Goal: Transaction & Acquisition: Purchase product/service

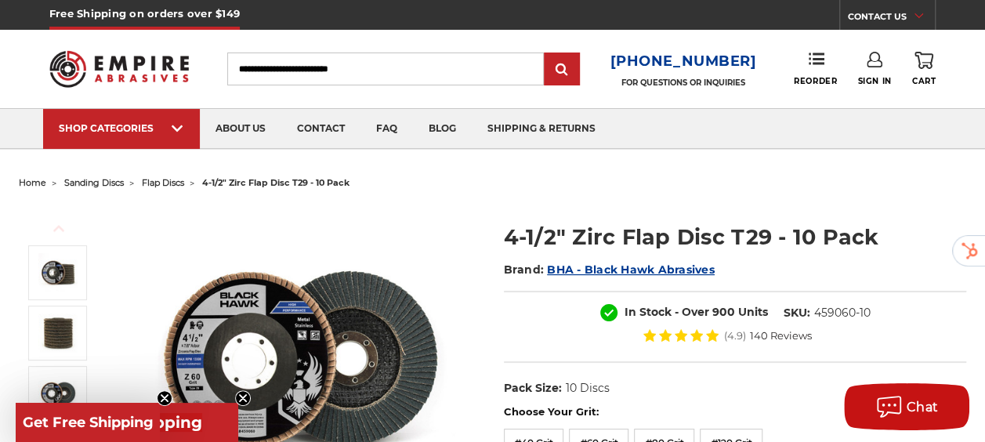
click at [389, 72] on input "Search" at bounding box center [385, 69] width 317 height 33
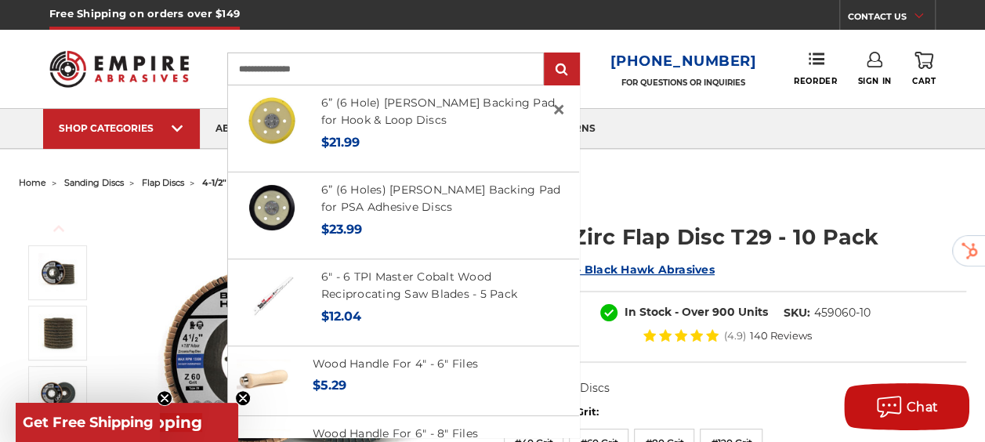
type input "**********"
click at [546, 54] on input "submit" at bounding box center [561, 69] width 31 height 31
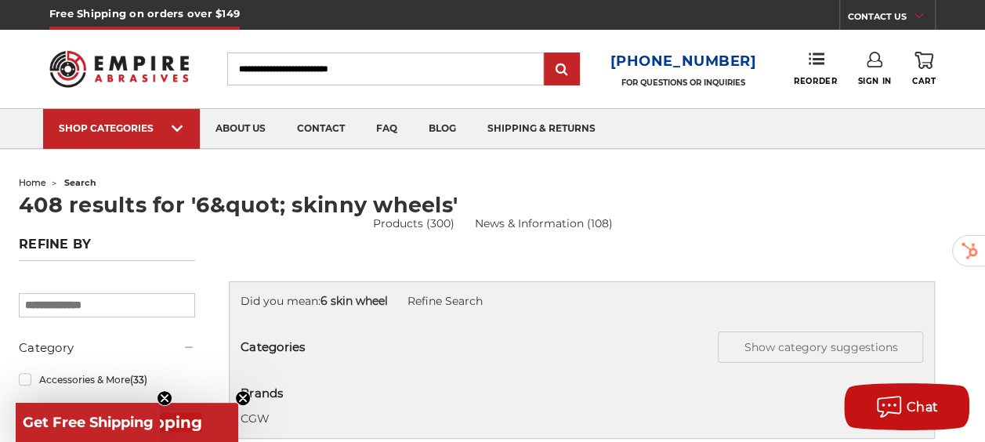
click at [394, 65] on input "Search" at bounding box center [385, 69] width 317 height 33
type input "*"
type input "**********"
click at [546, 54] on input "submit" at bounding box center [561, 69] width 31 height 31
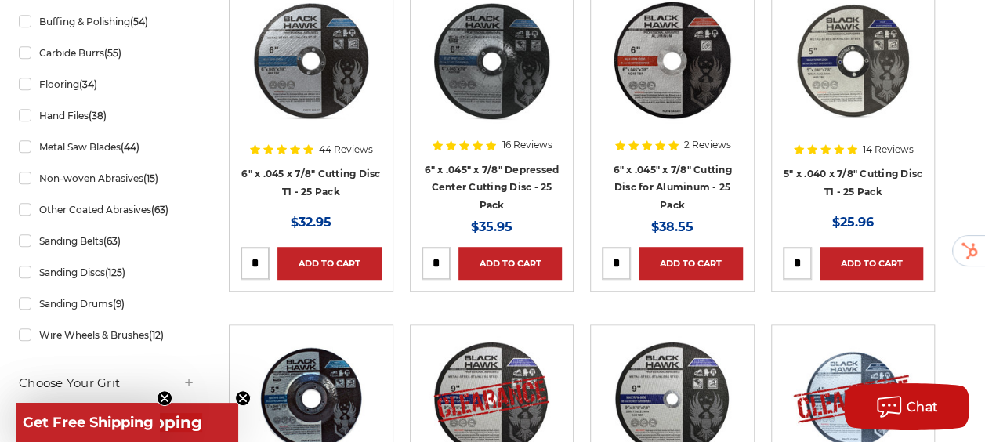
scroll to position [420, 0]
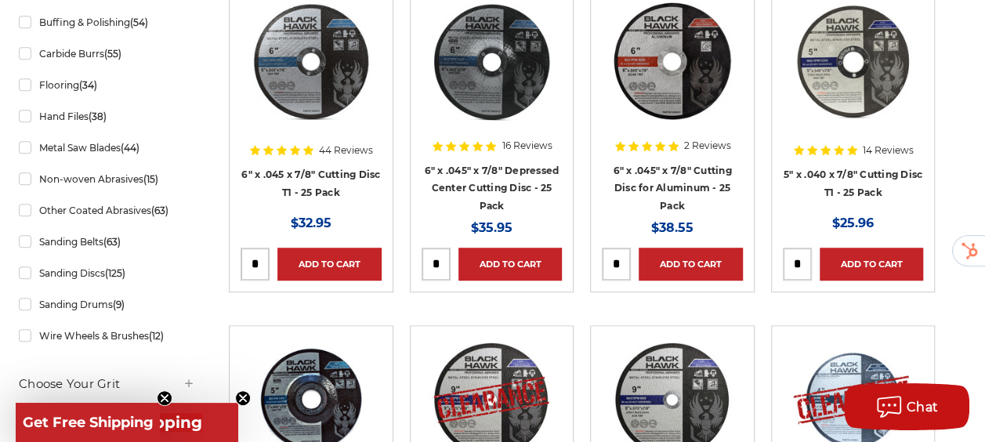
click at [541, 97] on img at bounding box center [491, 60] width 125 height 125
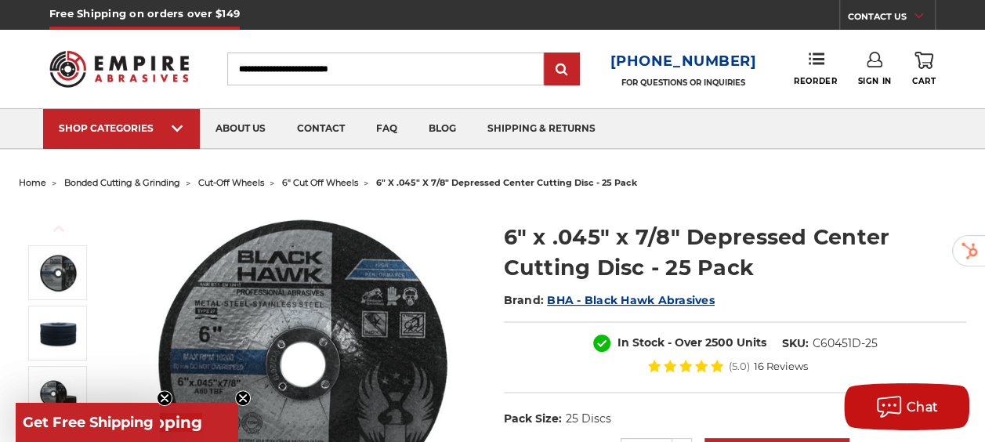
click at [354, 61] on input "Search" at bounding box center [385, 69] width 317 height 33
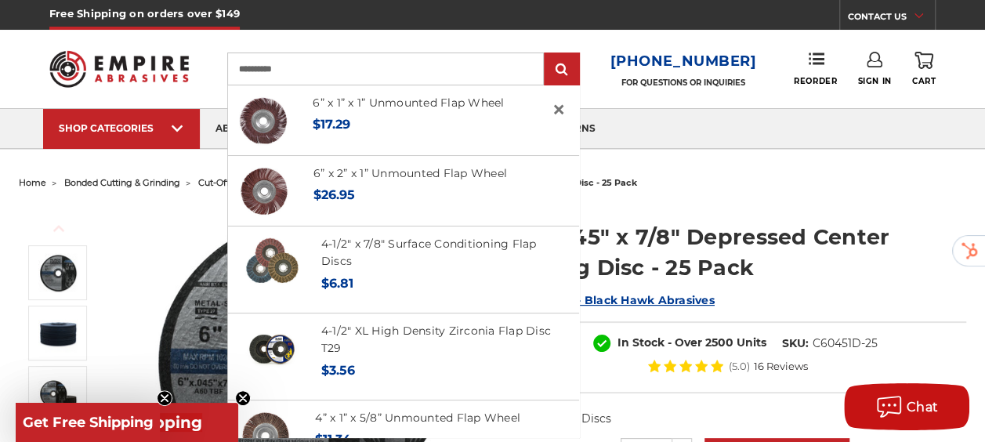
type input "**********"
click at [546, 54] on input "submit" at bounding box center [561, 69] width 31 height 31
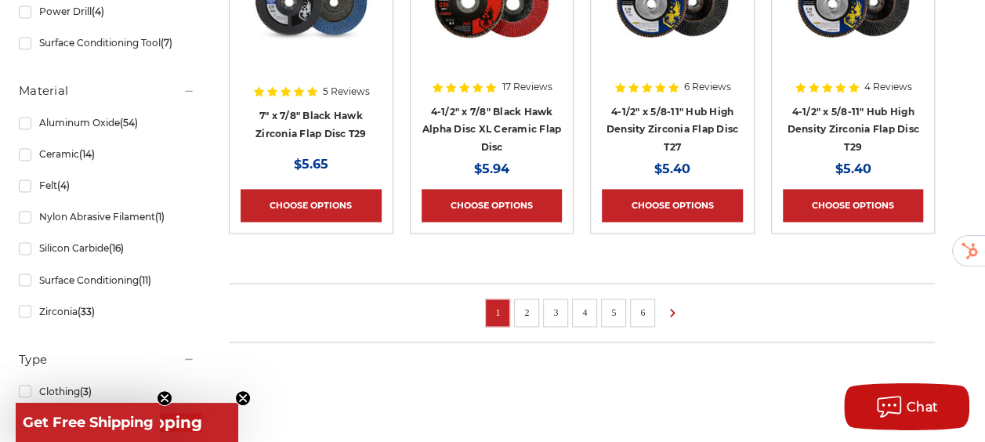
scroll to position [1194, 0]
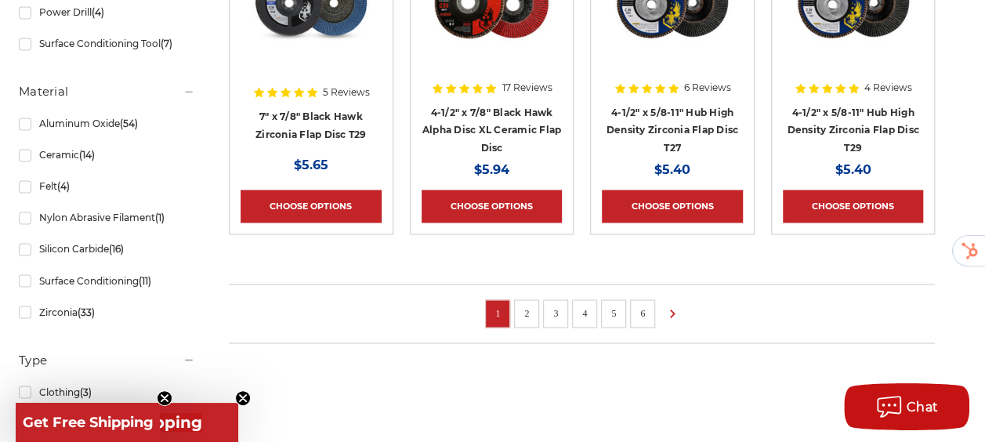
click at [535, 313] on link "2" at bounding box center [527, 312] width 16 height 17
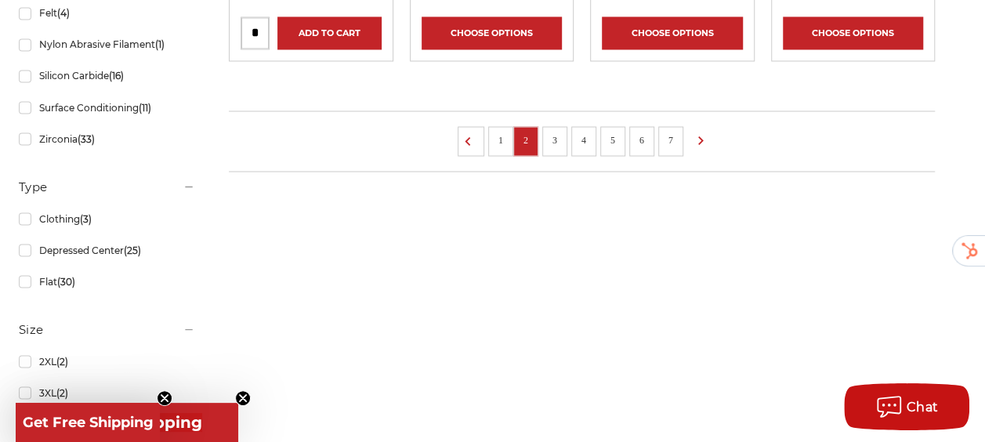
scroll to position [1366, 0]
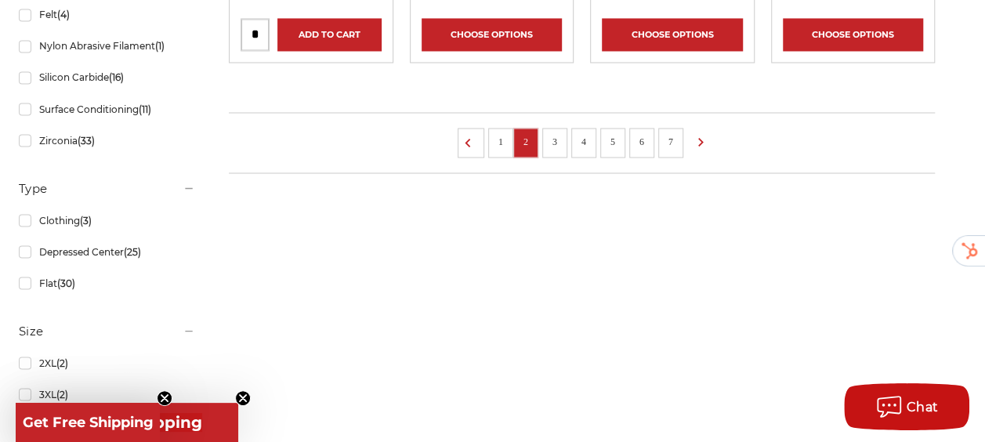
click at [503, 146] on li "1" at bounding box center [500, 143] width 25 height 30
click at [500, 135] on link "1" at bounding box center [501, 140] width 16 height 17
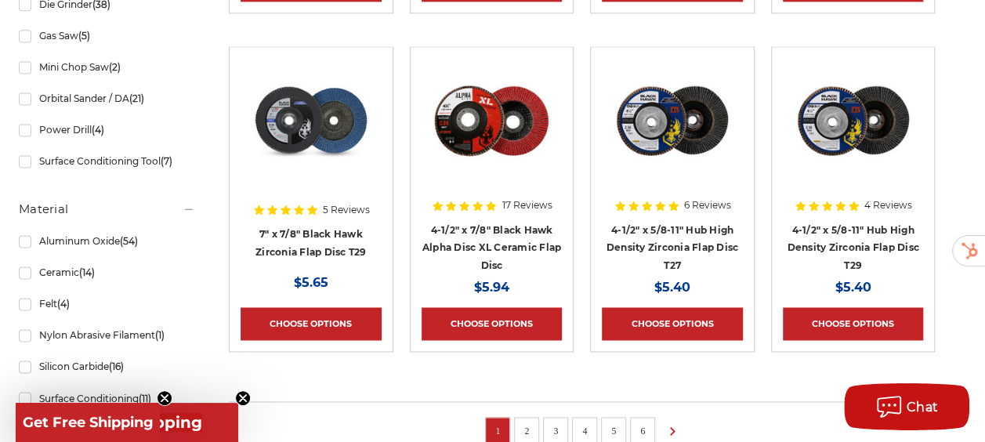
scroll to position [1079, 0]
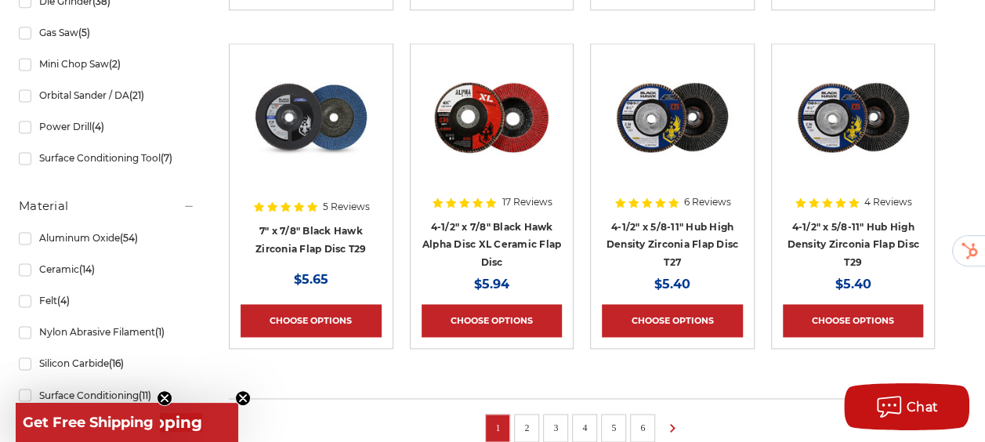
click at [516, 107] on img at bounding box center [491, 117] width 125 height 125
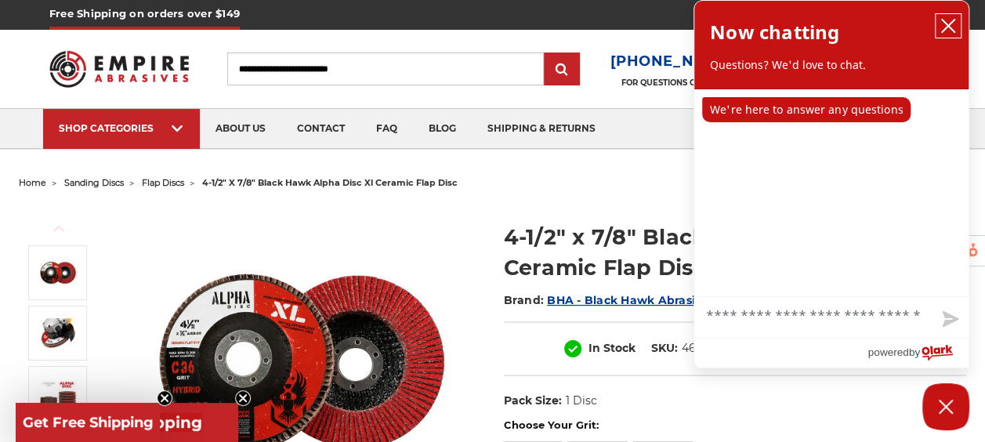
click at [950, 30] on icon "close chatbox" at bounding box center [949, 26] width 16 height 16
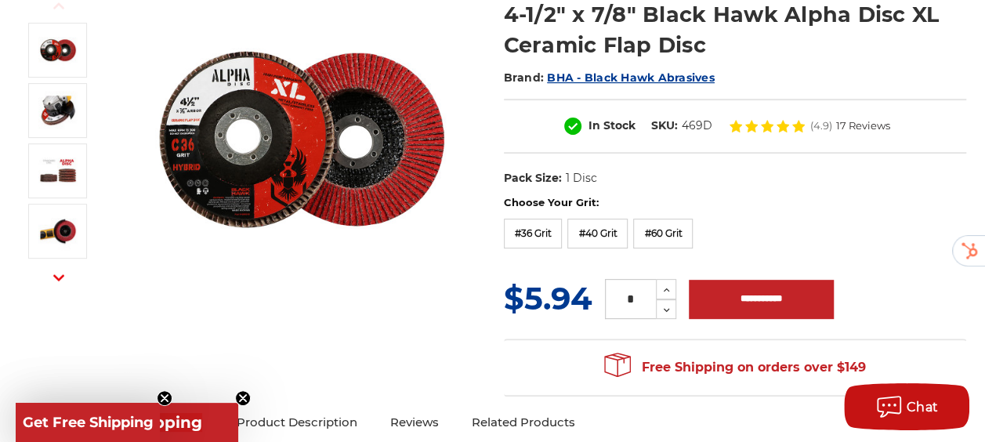
scroll to position [222, 0]
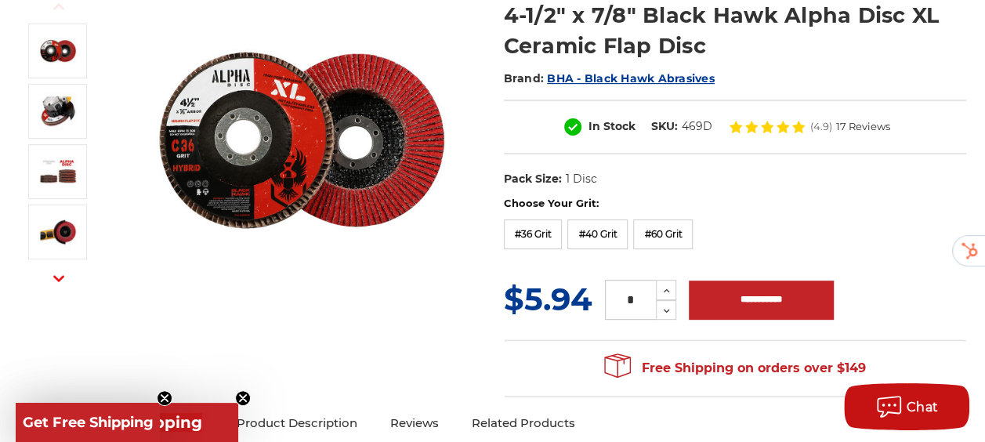
drag, startPoint x: 721, startPoint y: 212, endPoint x: 23, endPoint y: 84, distance: 710.0
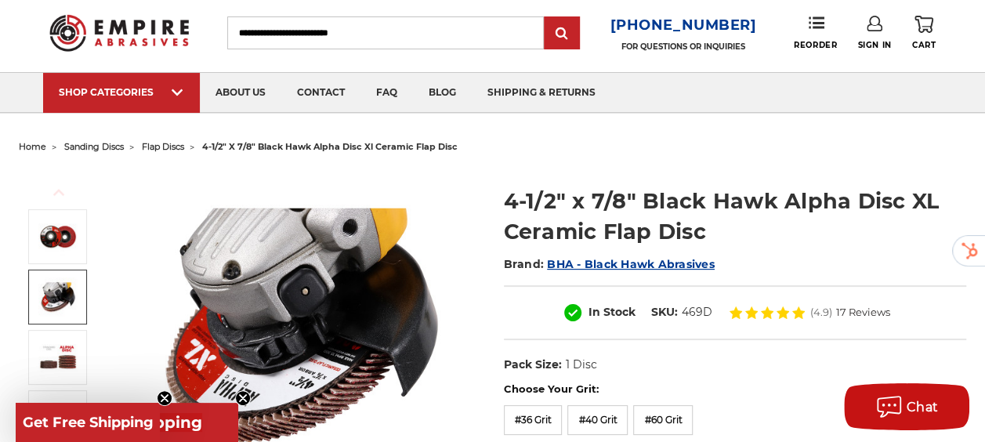
scroll to position [35, 0]
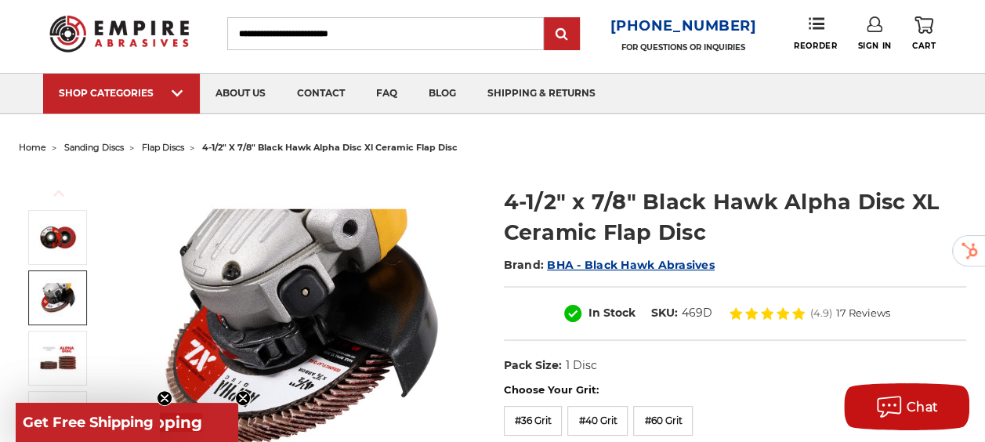
click at [361, 34] on input "Search" at bounding box center [385, 33] width 317 height 33
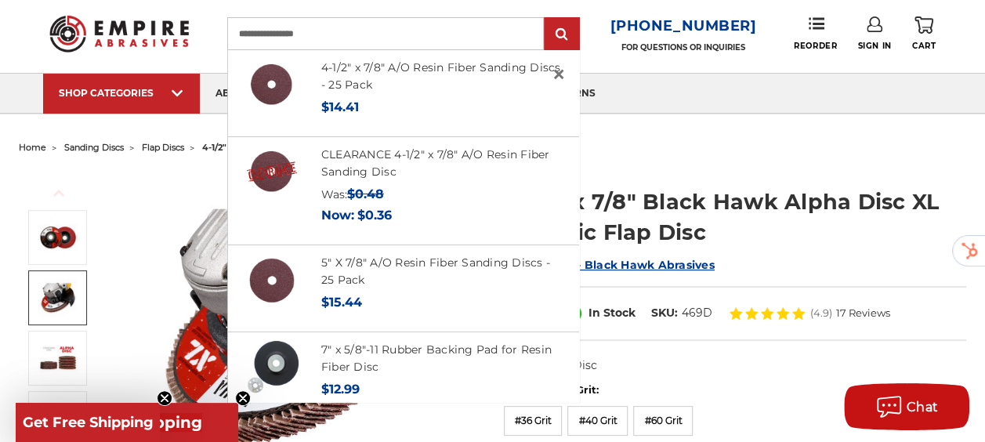
type input "**********"
click at [546, 19] on input "submit" at bounding box center [561, 34] width 31 height 31
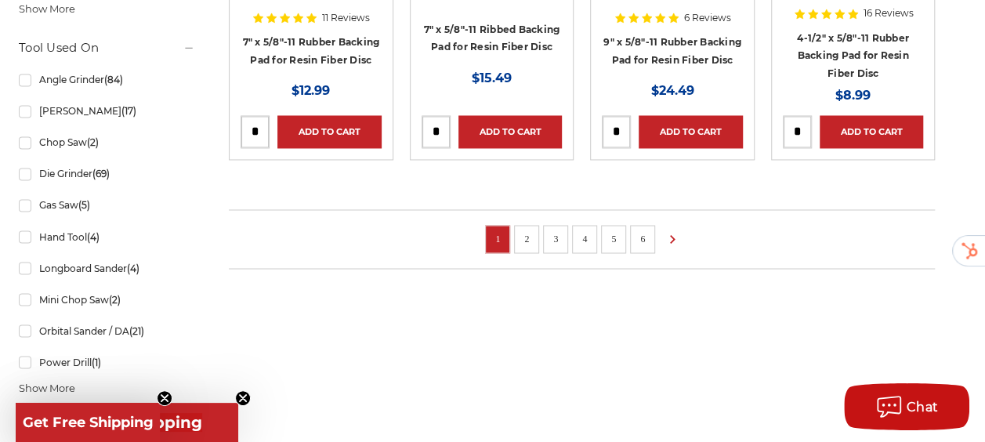
scroll to position [1272, 0]
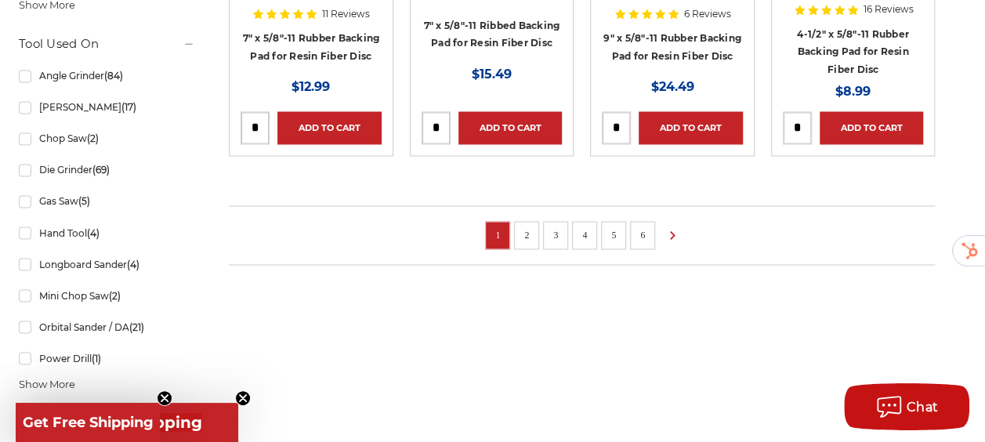
click at [532, 241] on li "2" at bounding box center [526, 235] width 25 height 28
click at [532, 221] on li "2" at bounding box center [526, 235] width 25 height 28
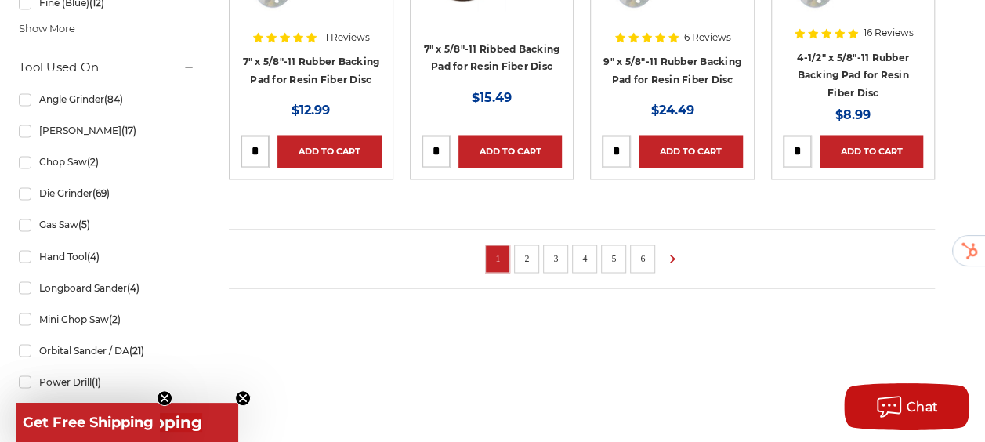
scroll to position [1249, 0]
click at [535, 256] on link "2" at bounding box center [527, 257] width 16 height 17
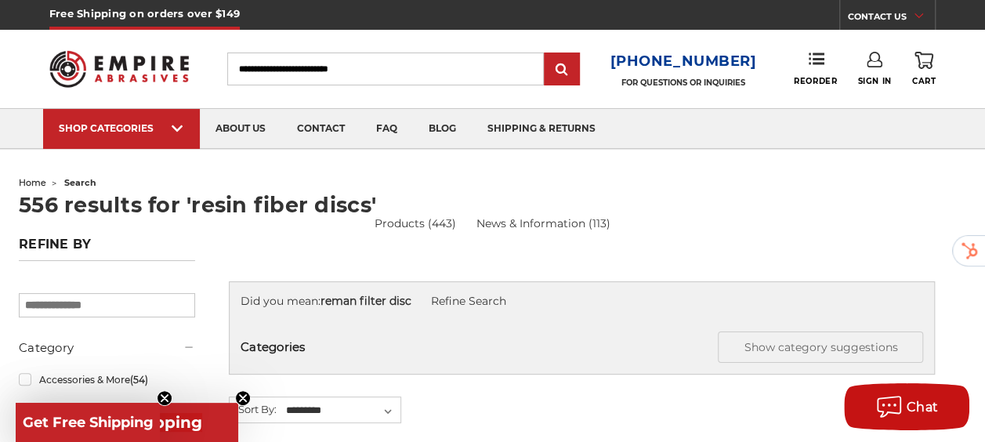
click at [329, 71] on input "Search" at bounding box center [385, 69] width 317 height 33
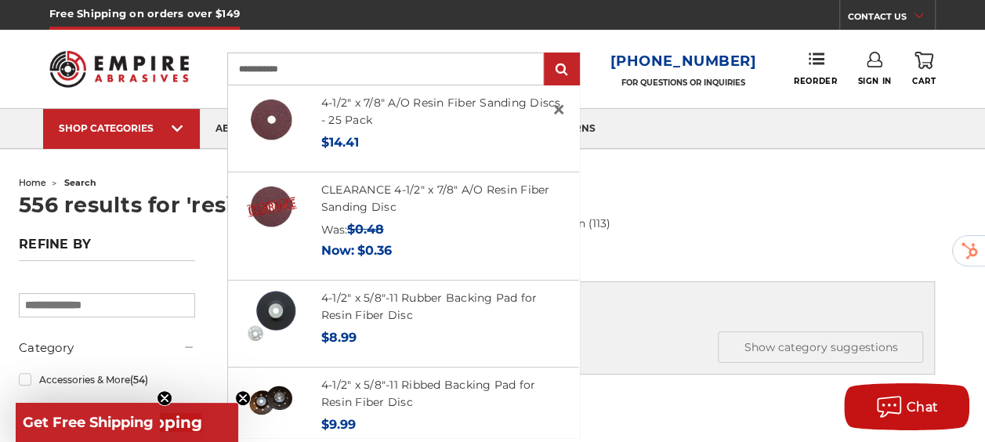
type input "**********"
click at [546, 54] on input "submit" at bounding box center [561, 69] width 31 height 31
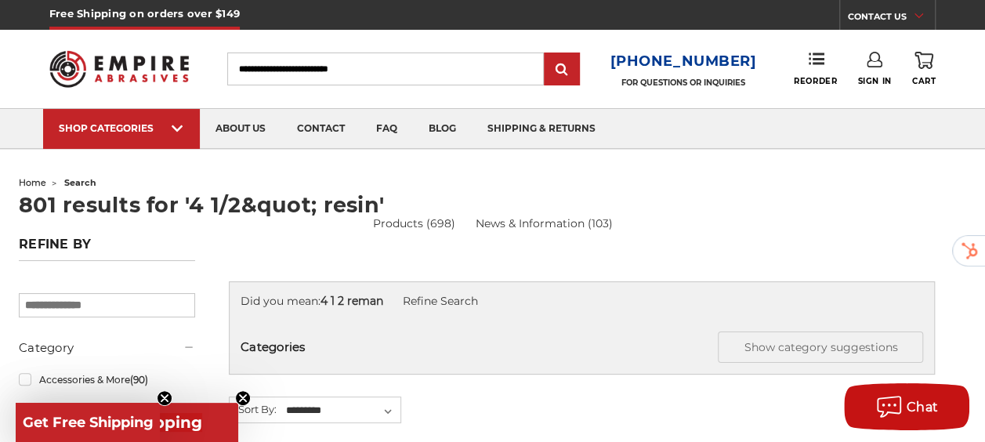
click at [326, 75] on input "Search" at bounding box center [385, 69] width 317 height 33
type input "****"
click at [546, 54] on input "submit" at bounding box center [561, 69] width 31 height 31
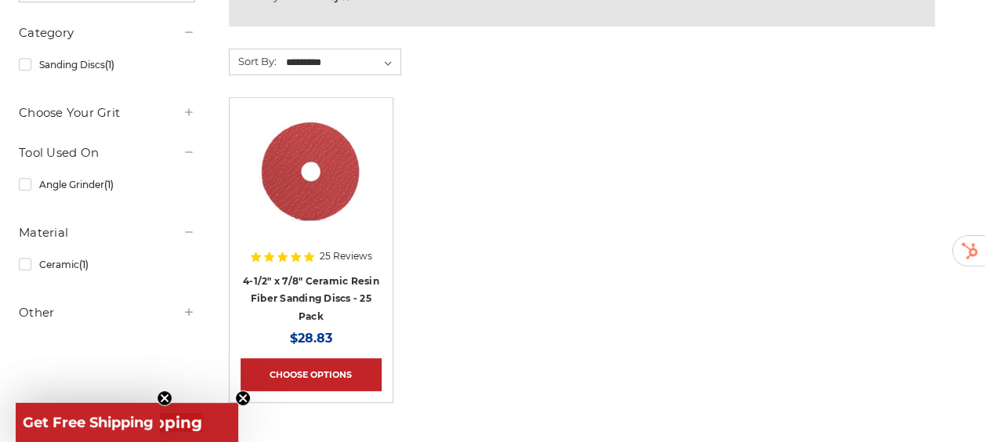
scroll to position [417, 0]
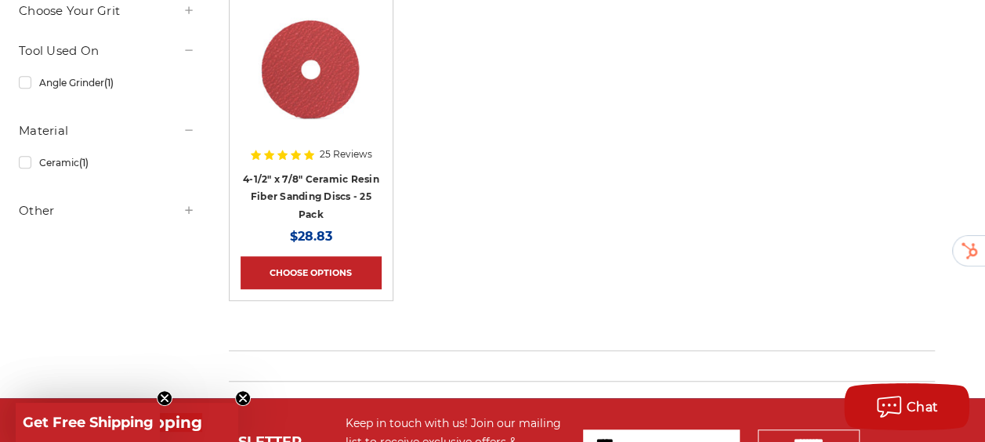
click at [351, 78] on img at bounding box center [311, 69] width 127 height 125
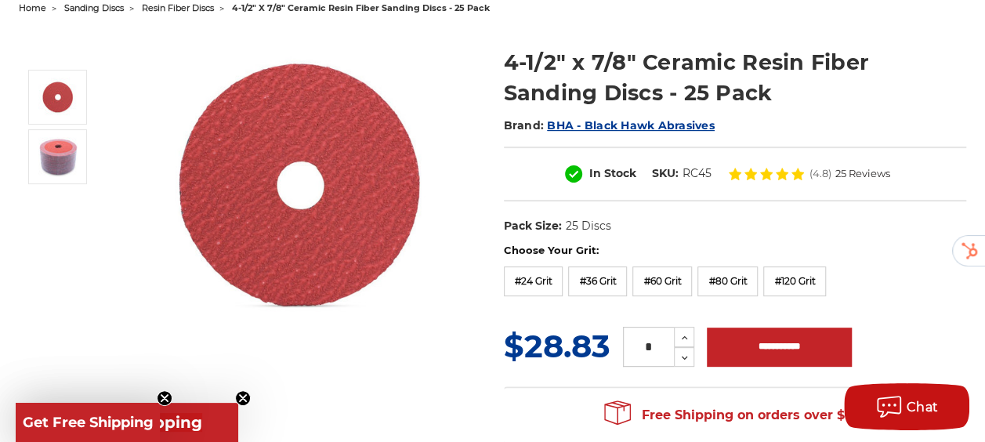
scroll to position [176, 0]
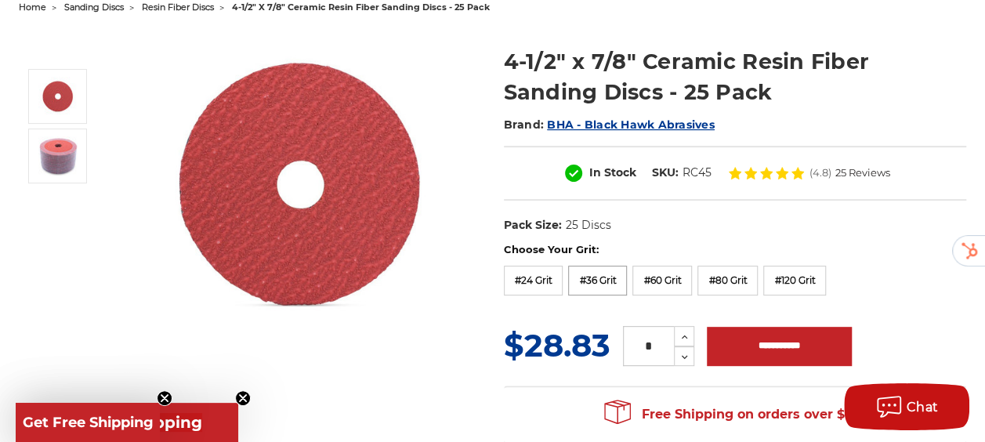
click at [593, 282] on label "#36 Grit" at bounding box center [597, 281] width 59 height 30
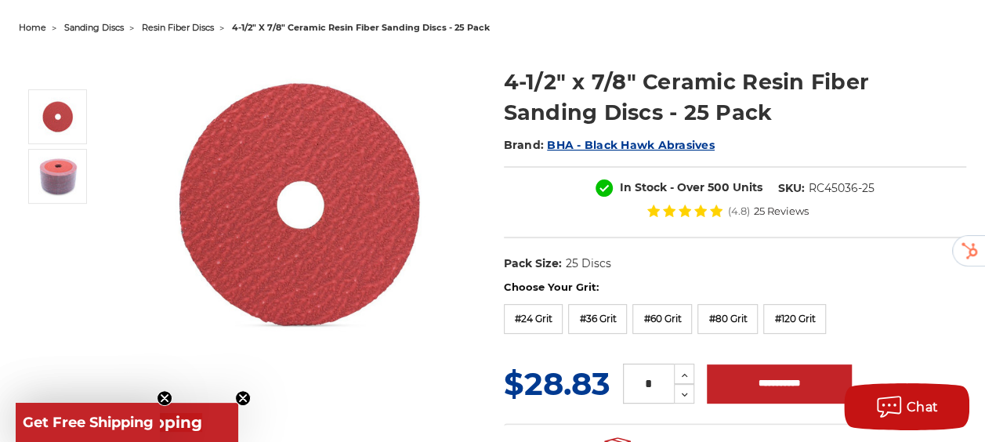
scroll to position [0, 0]
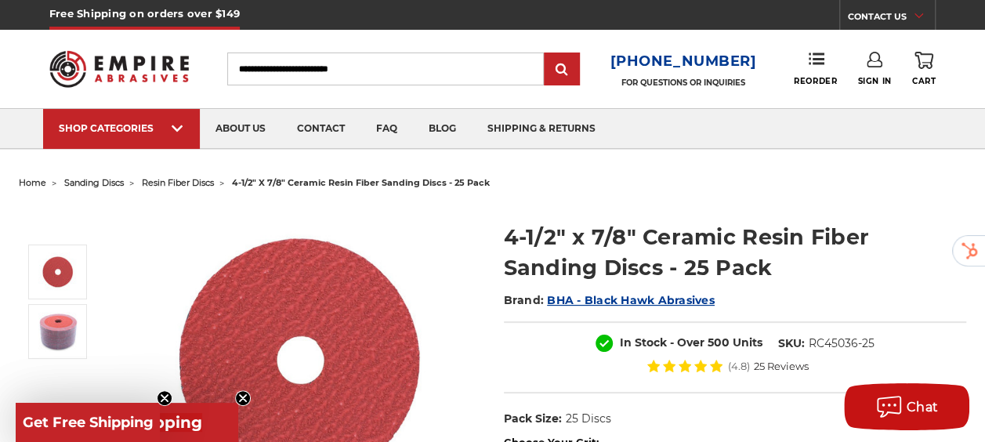
click at [357, 78] on input "Search" at bounding box center [385, 69] width 317 height 33
